Goal: Contribute content: Add original content to the website for others to see

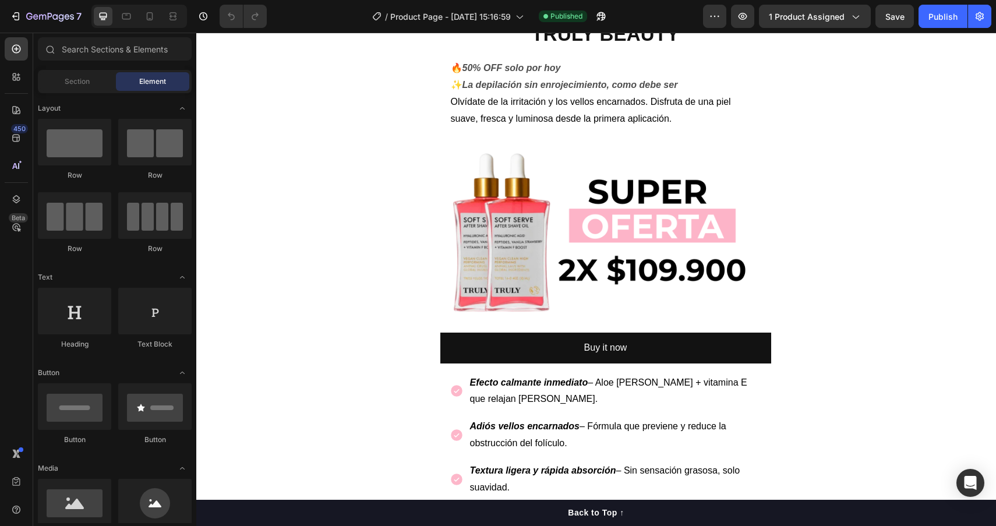
scroll to position [551, 0]
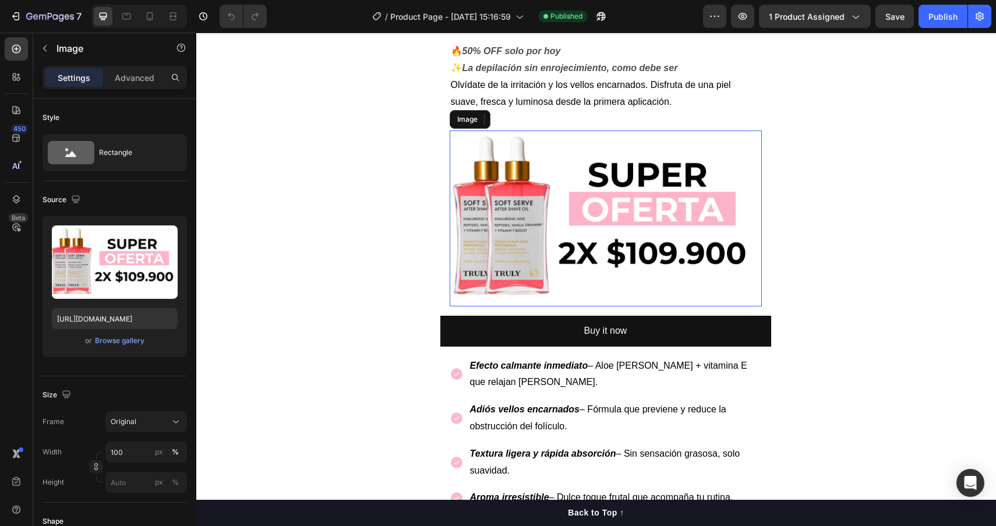
click at [564, 235] on img at bounding box center [606, 218] width 312 height 176
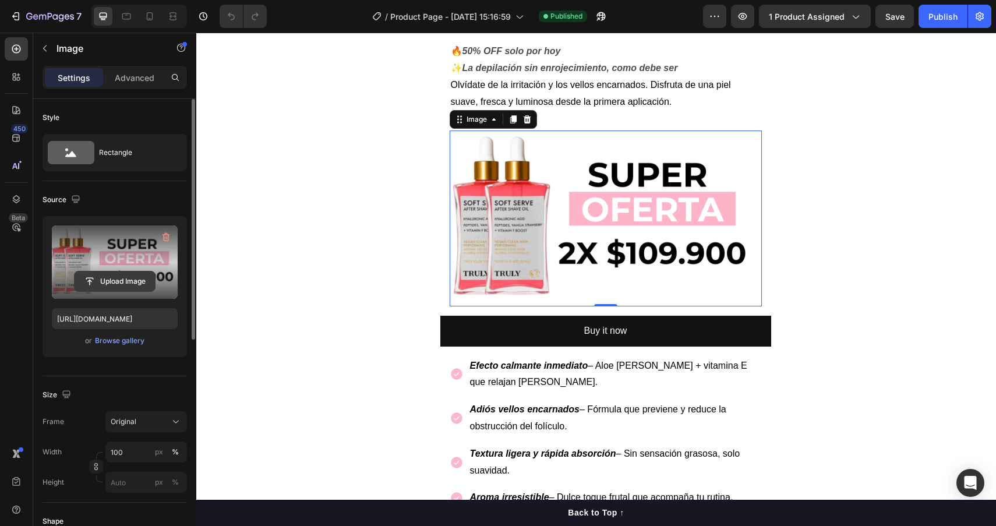
click at [125, 282] on input "file" at bounding box center [115, 281] width 80 height 20
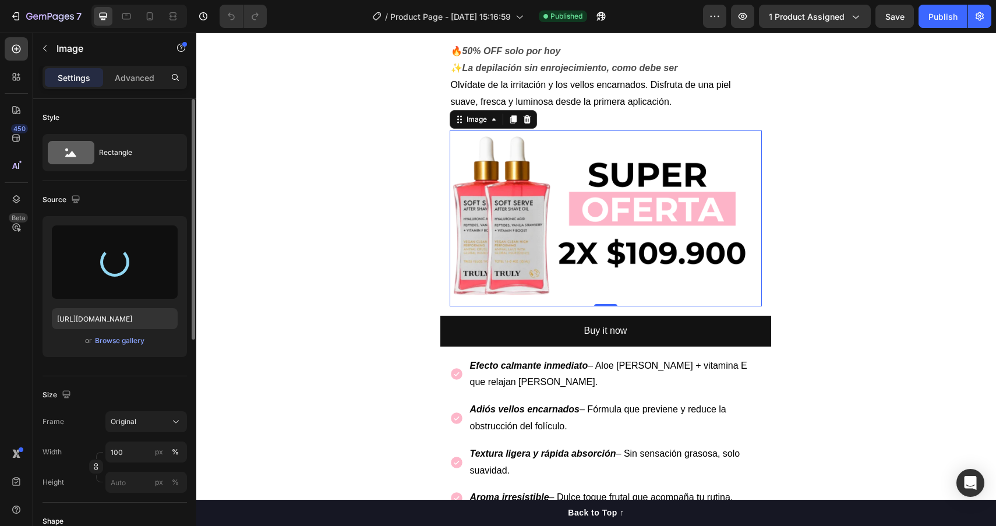
type input "[URL][DOMAIN_NAME]"
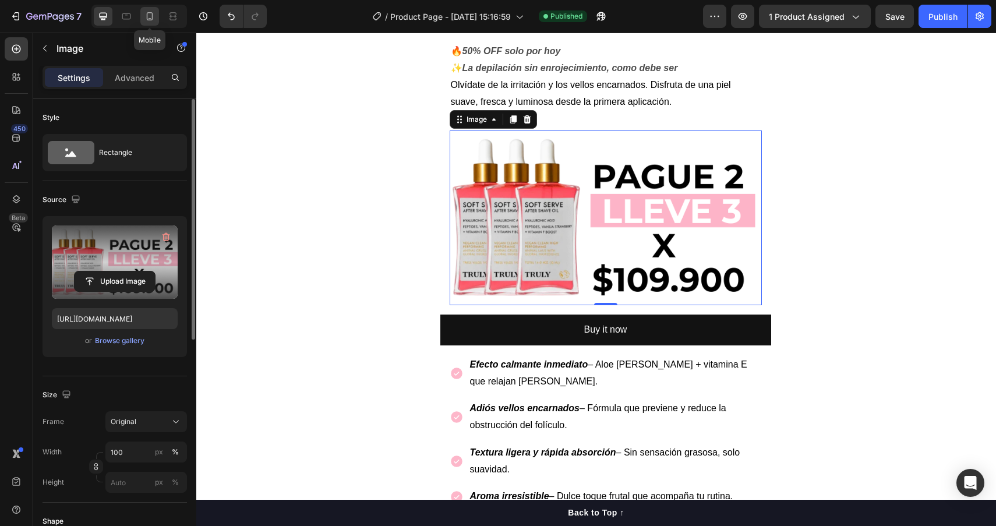
click at [147, 18] on icon at bounding box center [150, 16] width 6 height 8
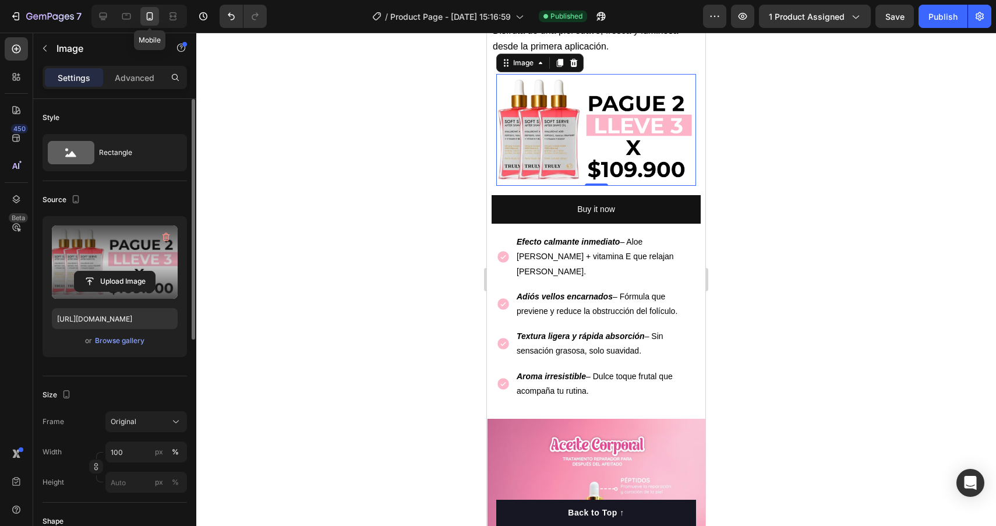
scroll to position [440, 0]
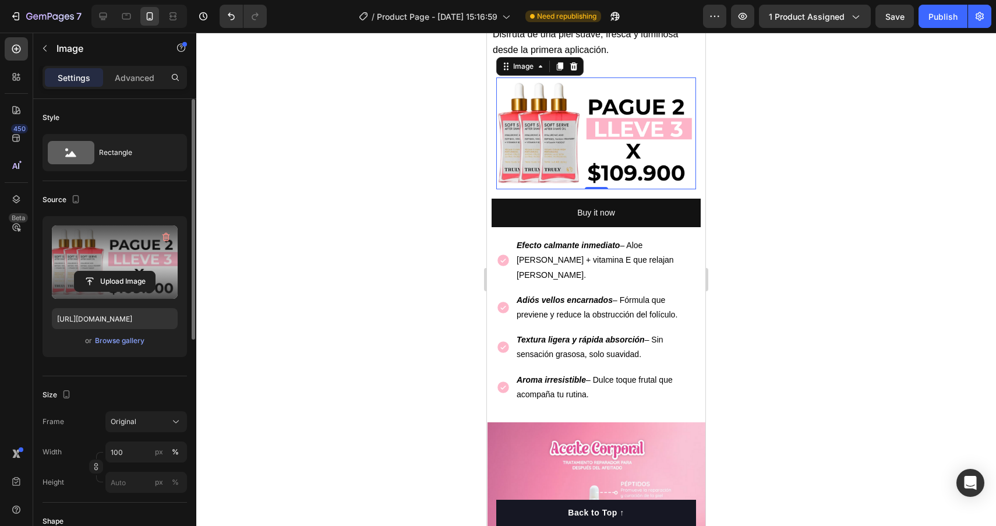
click at [836, 142] on div at bounding box center [596, 279] width 800 height 493
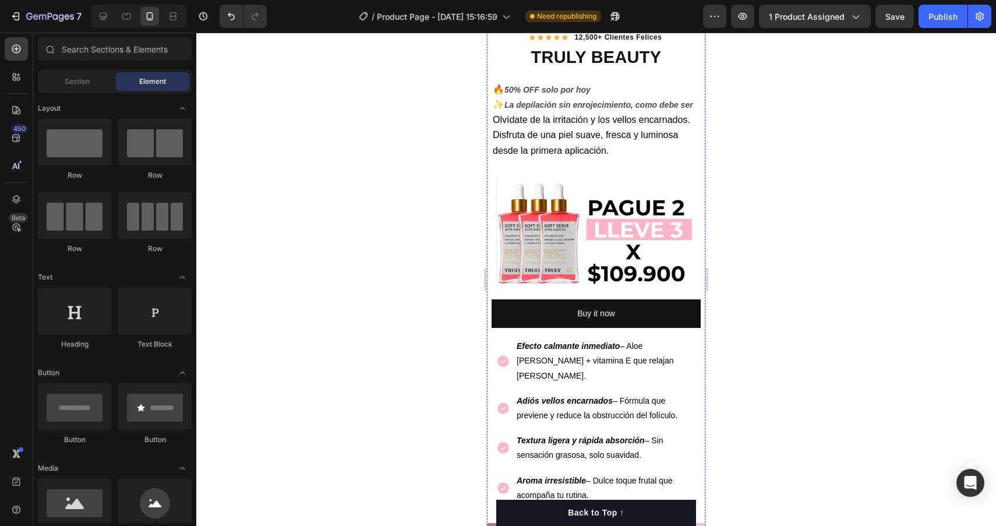
scroll to position [340, 0]
click at [694, 169] on div "Image Row" at bounding box center [596, 233] width 218 height 130
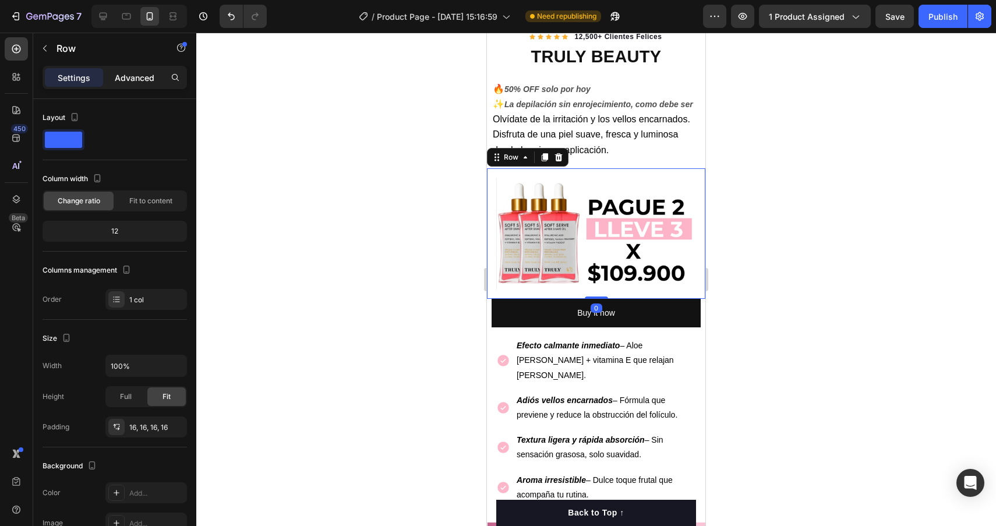
click at [125, 80] on p "Advanced" at bounding box center [135, 78] width 40 height 12
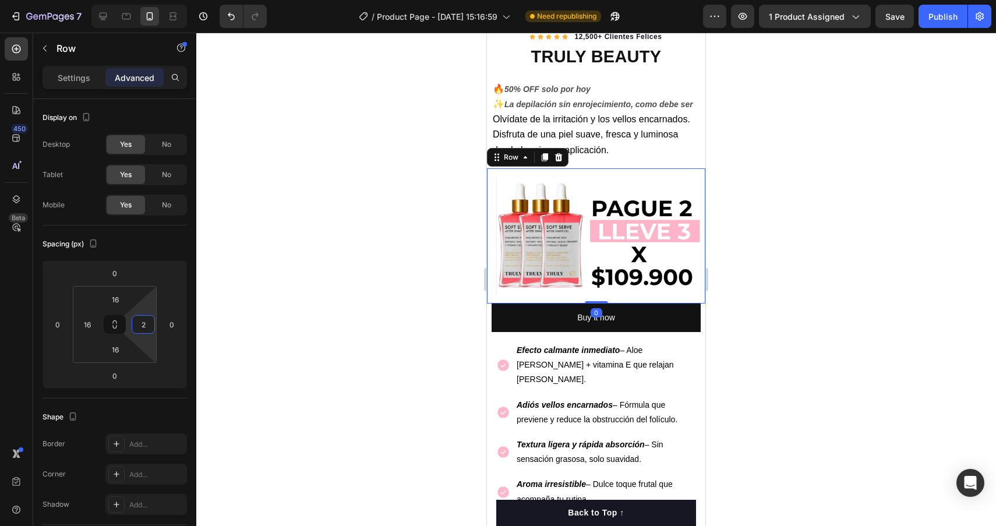
type input "0"
drag, startPoint x: 155, startPoint y: 322, endPoint x: 165, endPoint y: 341, distance: 21.6
click at [165, 0] on html "7 Version history / Product Page - [DATE] 15:16:59 Need republishing Preview 1 …" at bounding box center [498, 0] width 996 height 0
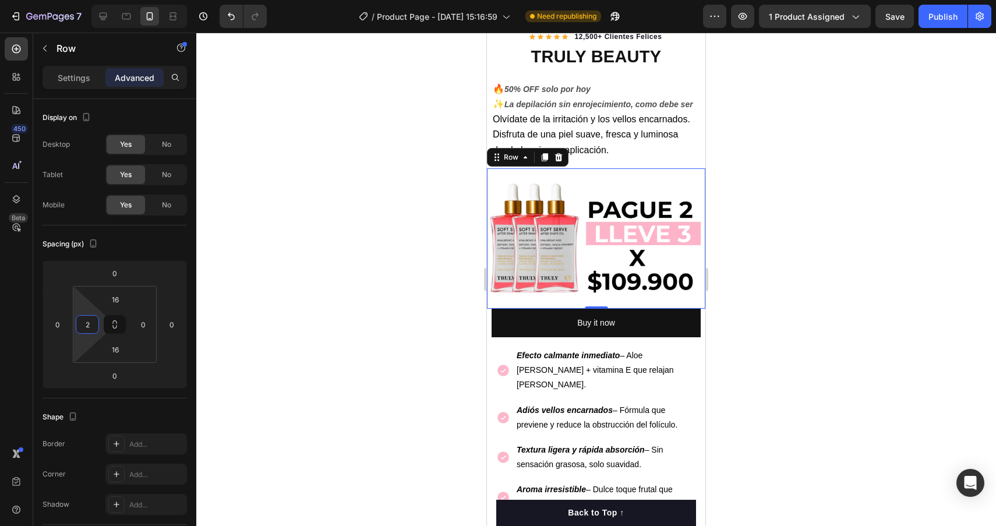
type input "0"
drag, startPoint x: 101, startPoint y: 323, endPoint x: 103, endPoint y: 337, distance: 14.1
click at [103, 0] on html "7 Version history / Product Page - [DATE] 15:16:59 Need republishing Preview 1 …" at bounding box center [498, 0] width 996 height 0
type input "0"
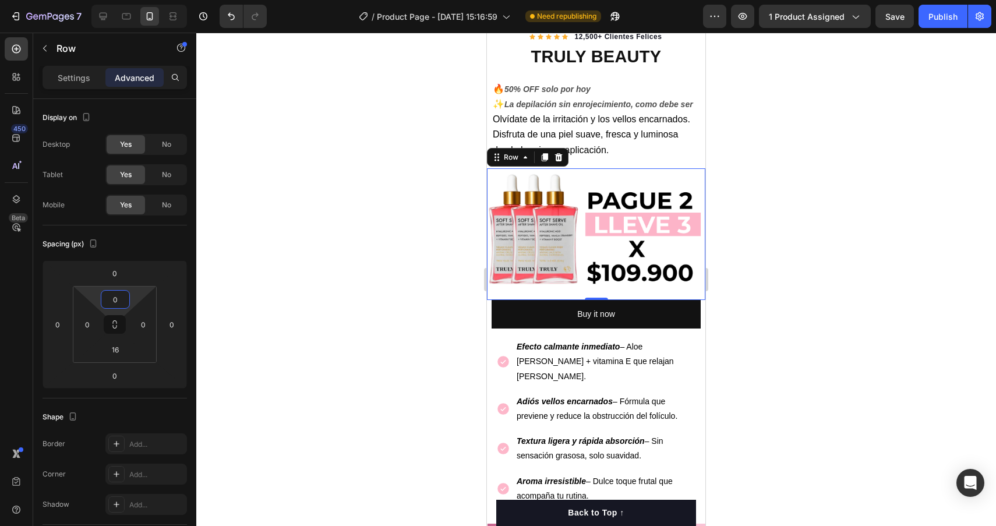
drag, startPoint x: 130, startPoint y: 296, endPoint x: 133, endPoint y: 308, distance: 12.6
click at [133, 0] on html "7 Version history / Product Page - [DATE] 15:16:59 Need republishing Preview 1 …" at bounding box center [498, 0] width 996 height 0
type input "0"
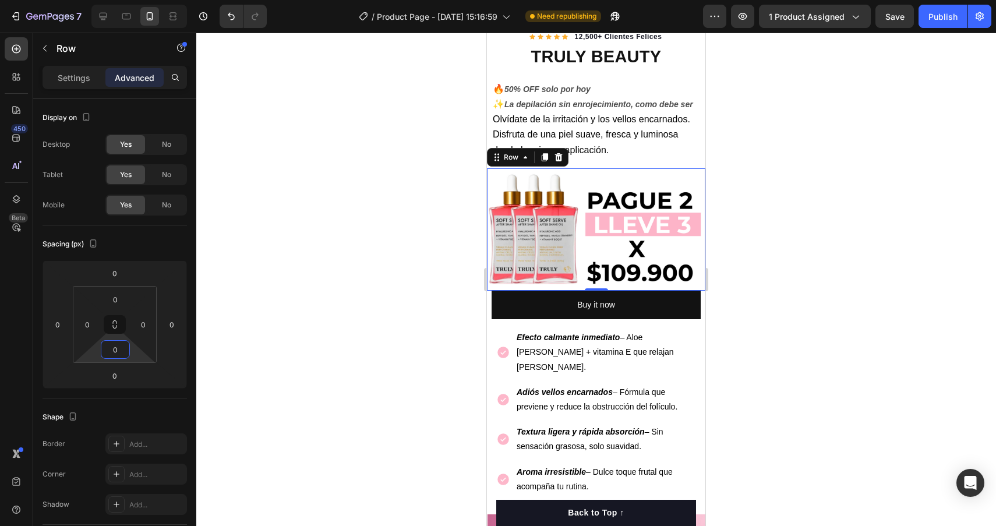
drag, startPoint x: 131, startPoint y: 346, endPoint x: 136, endPoint y: 365, distance: 18.6
click at [136, 0] on html "7 Version history / Product Page - [DATE] 15:16:59 Need republishing Preview 1 …" at bounding box center [498, 0] width 996 height 0
click at [945, 23] on button "Publish" at bounding box center [942, 16] width 49 height 23
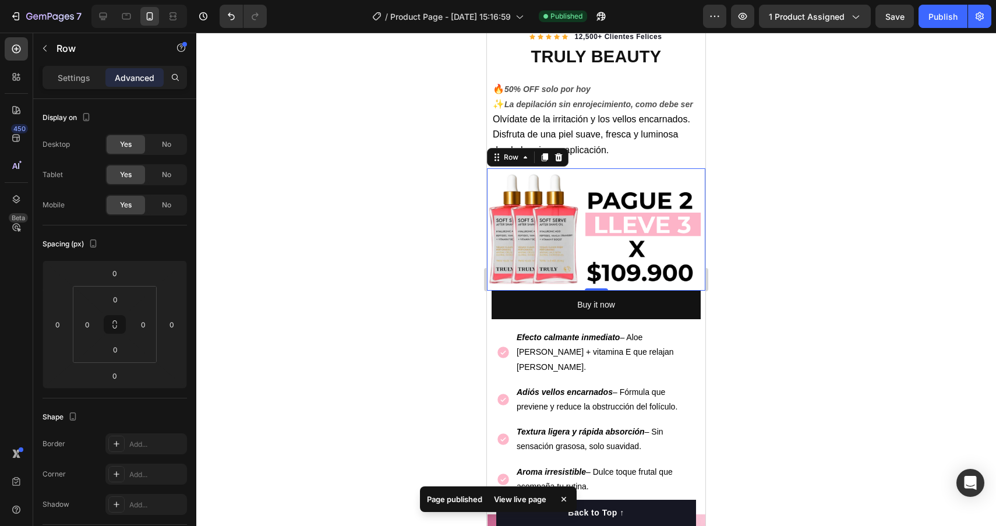
click at [513, 497] on div "View live page" at bounding box center [520, 499] width 66 height 16
click at [780, 270] on div at bounding box center [596, 279] width 800 height 493
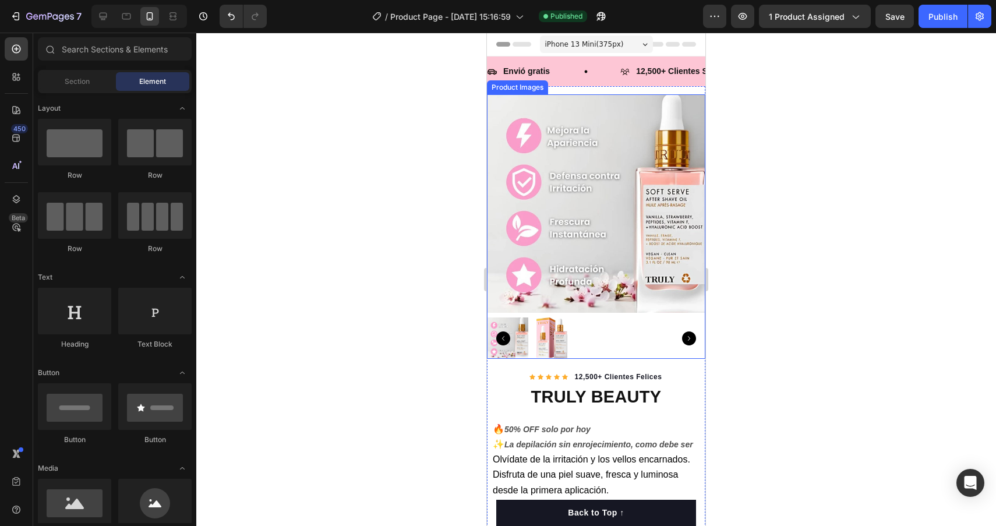
scroll to position [0, 0]
click at [555, 326] on img at bounding box center [551, 337] width 41 height 41
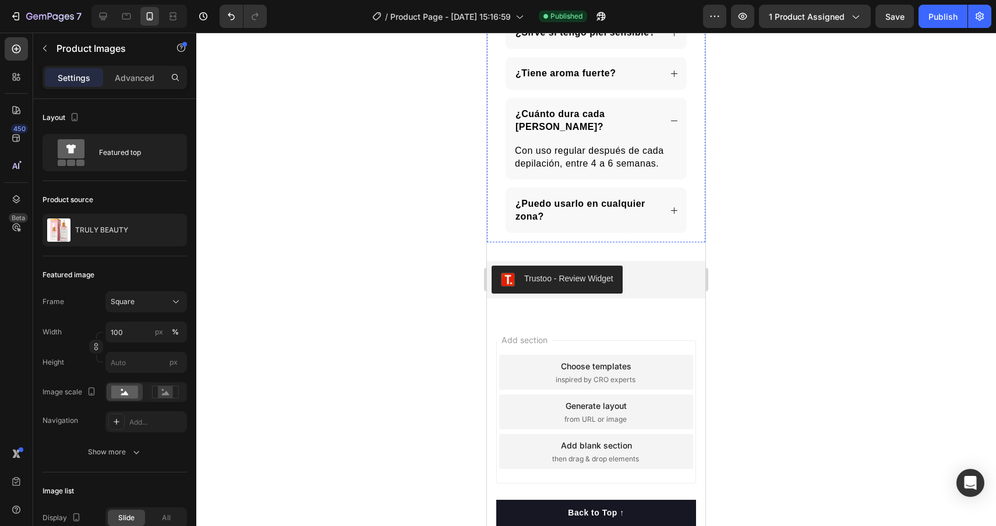
scroll to position [2759, 0]
